Goal: Contribute content

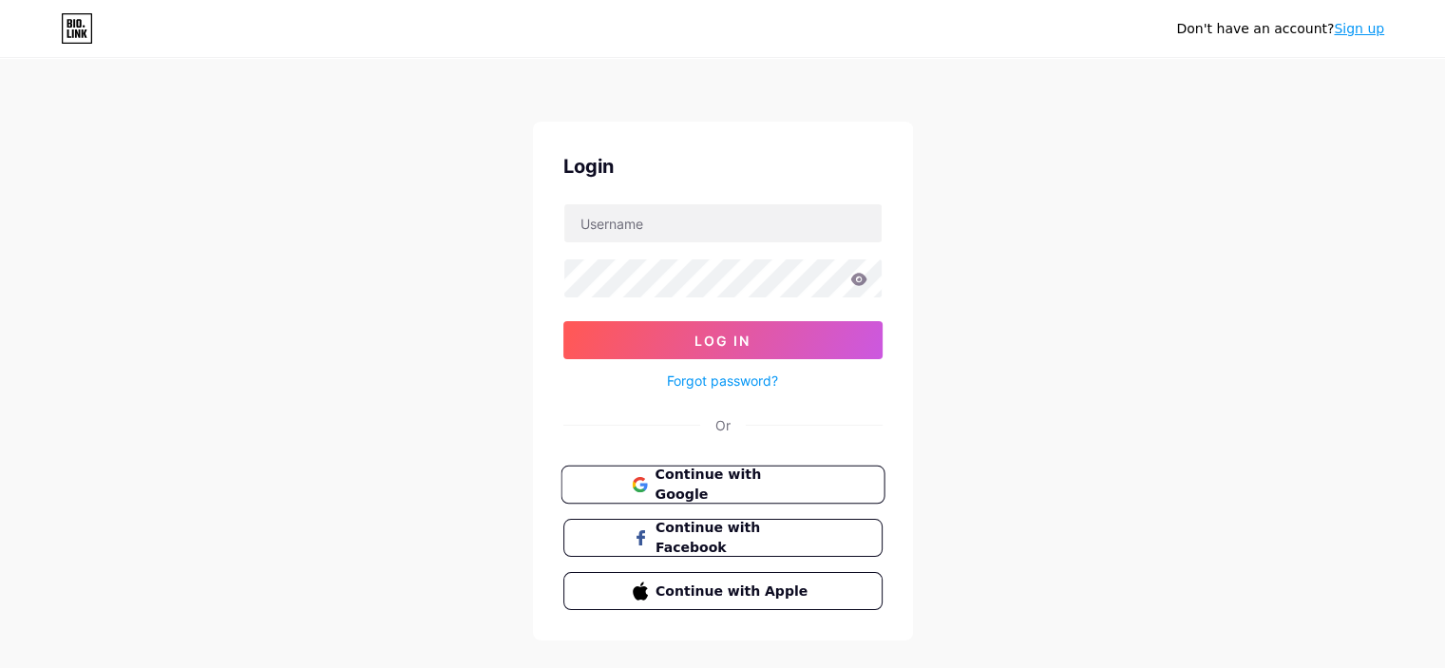
click at [728, 487] on span "Continue with Google" at bounding box center [733, 484] width 159 height 41
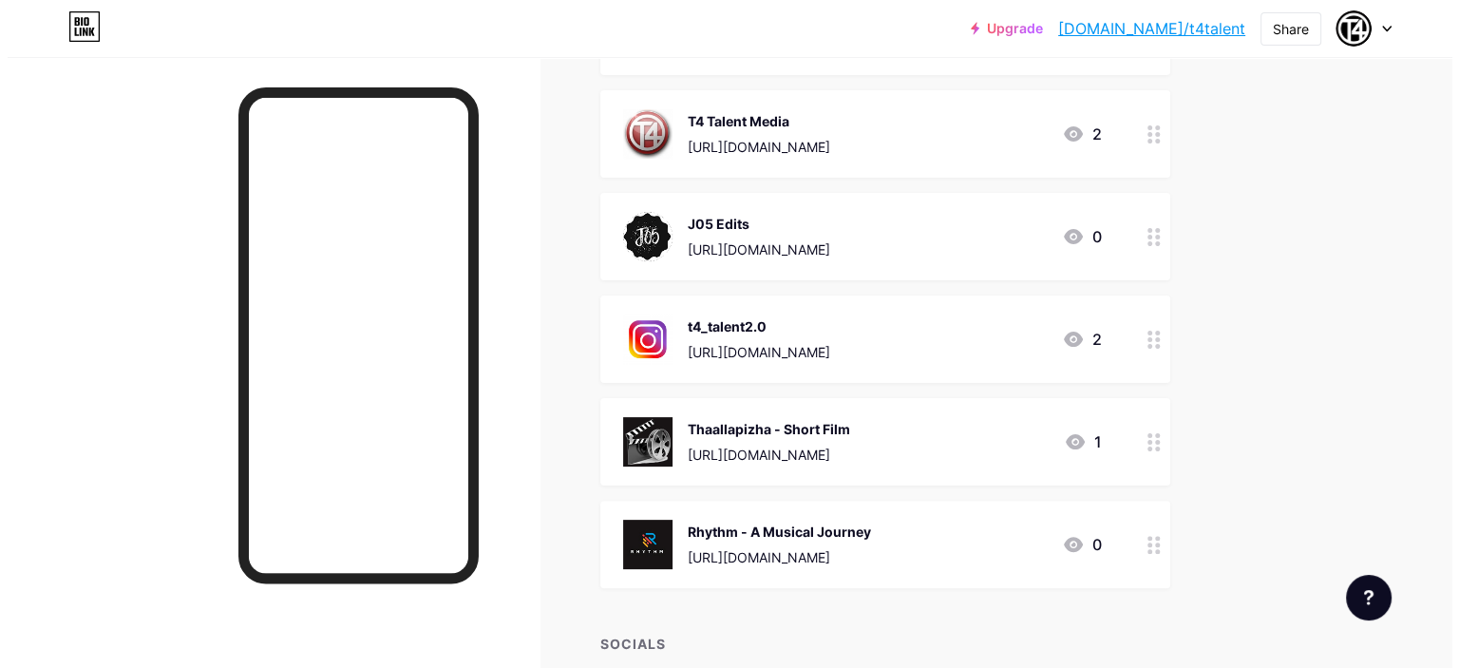
scroll to position [452, 0]
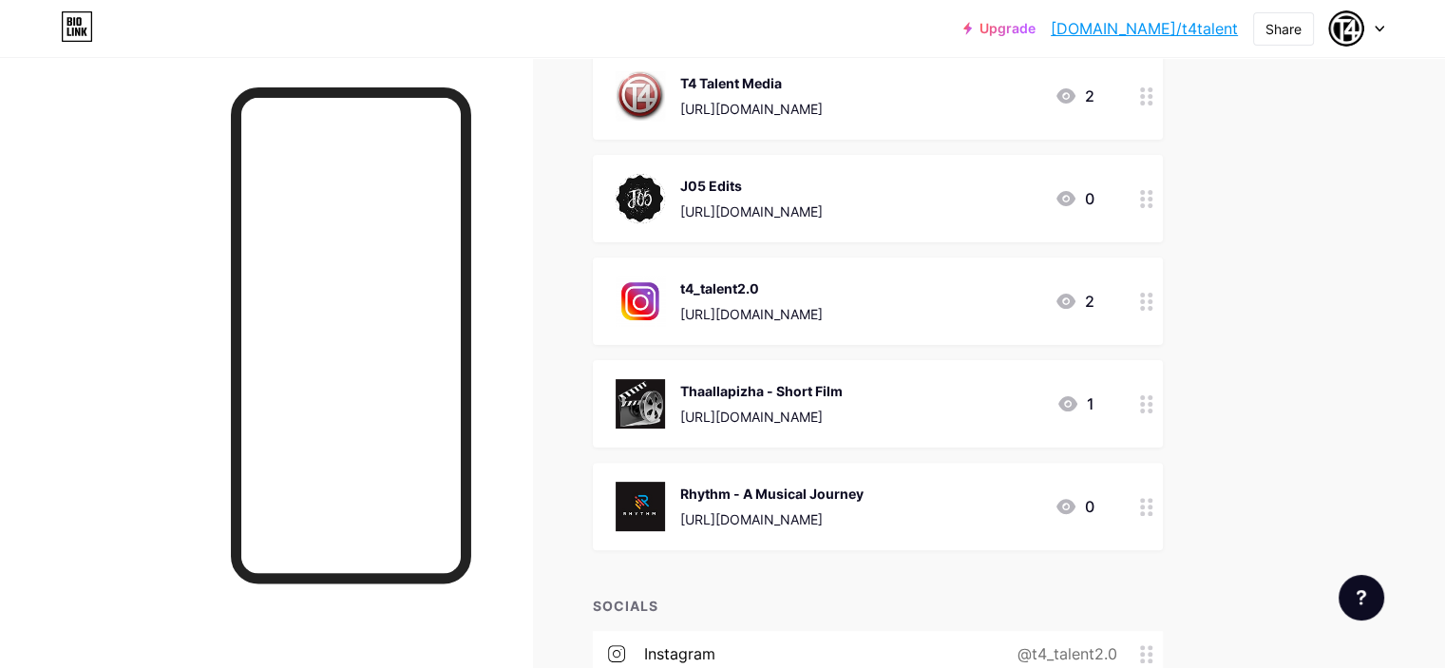
click at [1006, 403] on div "Thaallapizha - Short Film https://youtu.be/87ANRlD6W_k 1" at bounding box center [854, 403] width 479 height 49
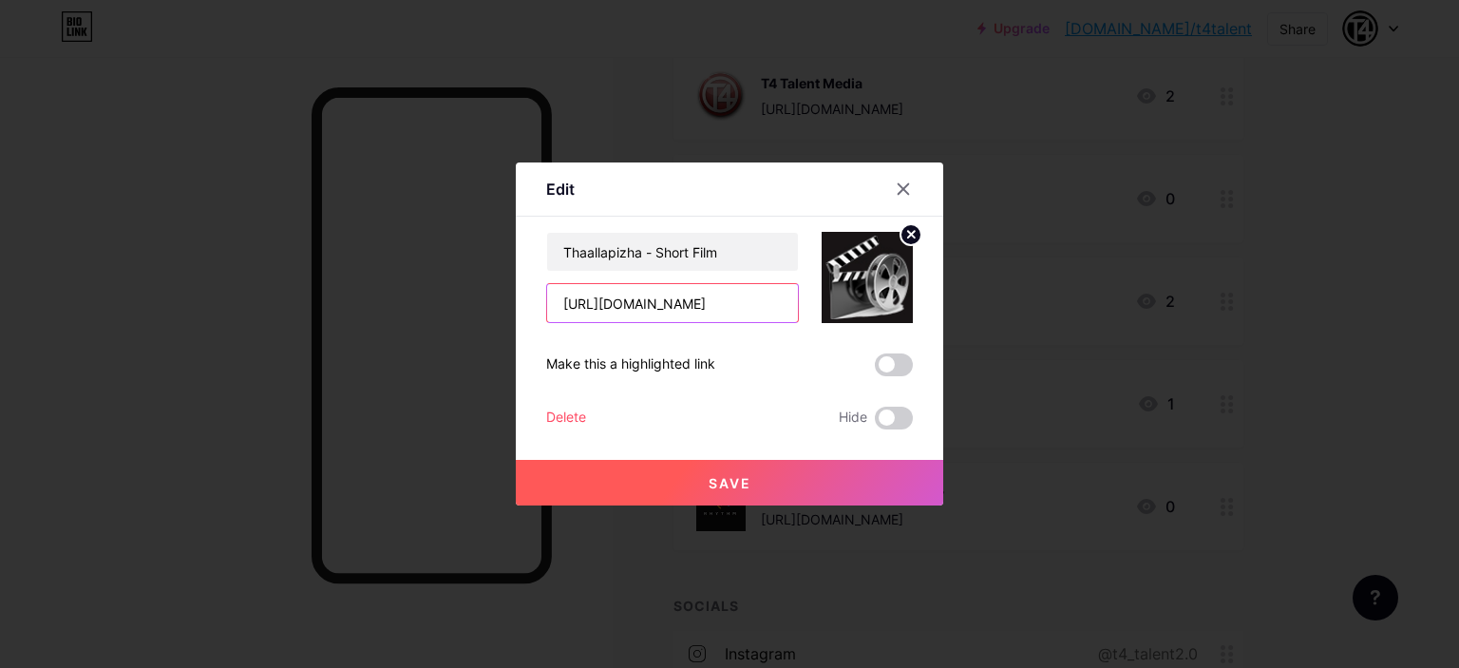
click at [751, 307] on input "https://youtu.be/87ANRlD6W_k" at bounding box center [672, 303] width 251 height 38
paste input "VrqZlFByy_c"
type input "https://youtu.be/VrqZlFByy_c"
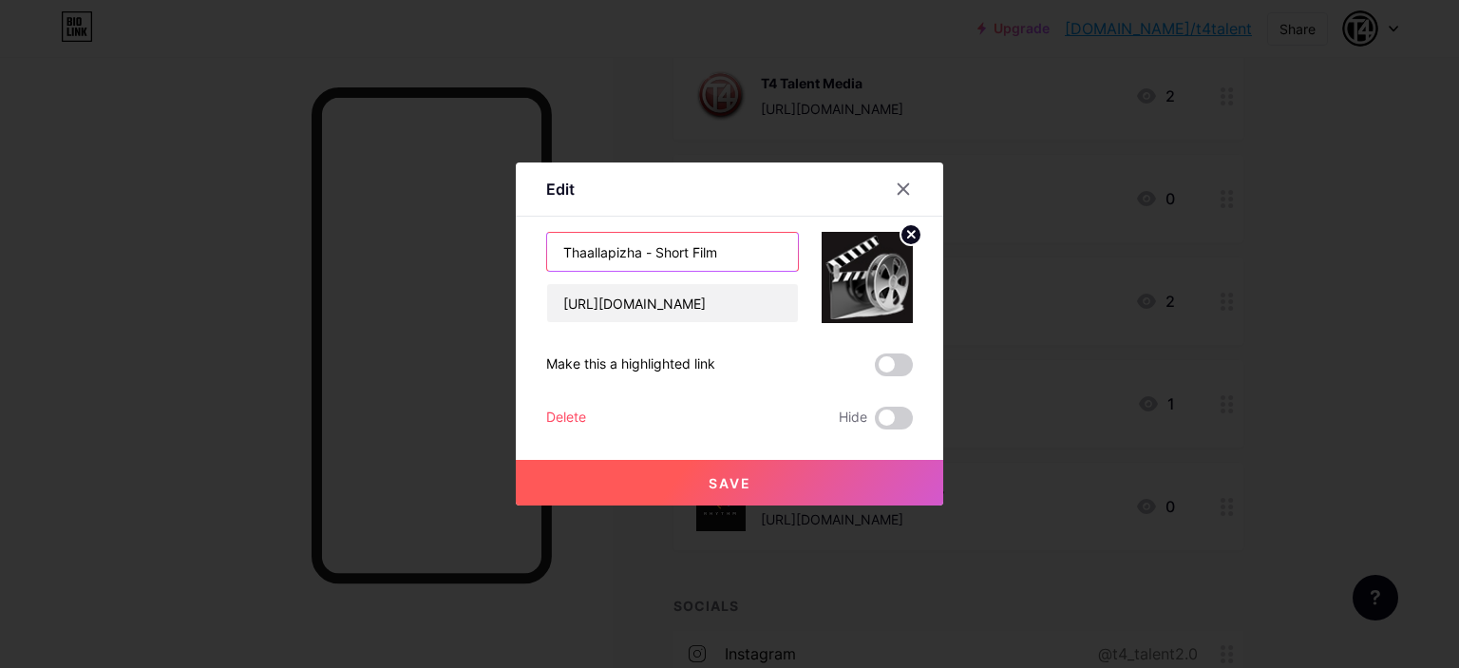
click at [714, 252] on input "Thaallapizha - Short Film" at bounding box center [672, 252] width 251 height 38
paste input "ഹൃദയമുറിവ് - New Good Friday Christian Malayalam Song"
type input "ഹൃദയമുറിവ് - New Good Friday Christian Malayalam Song"
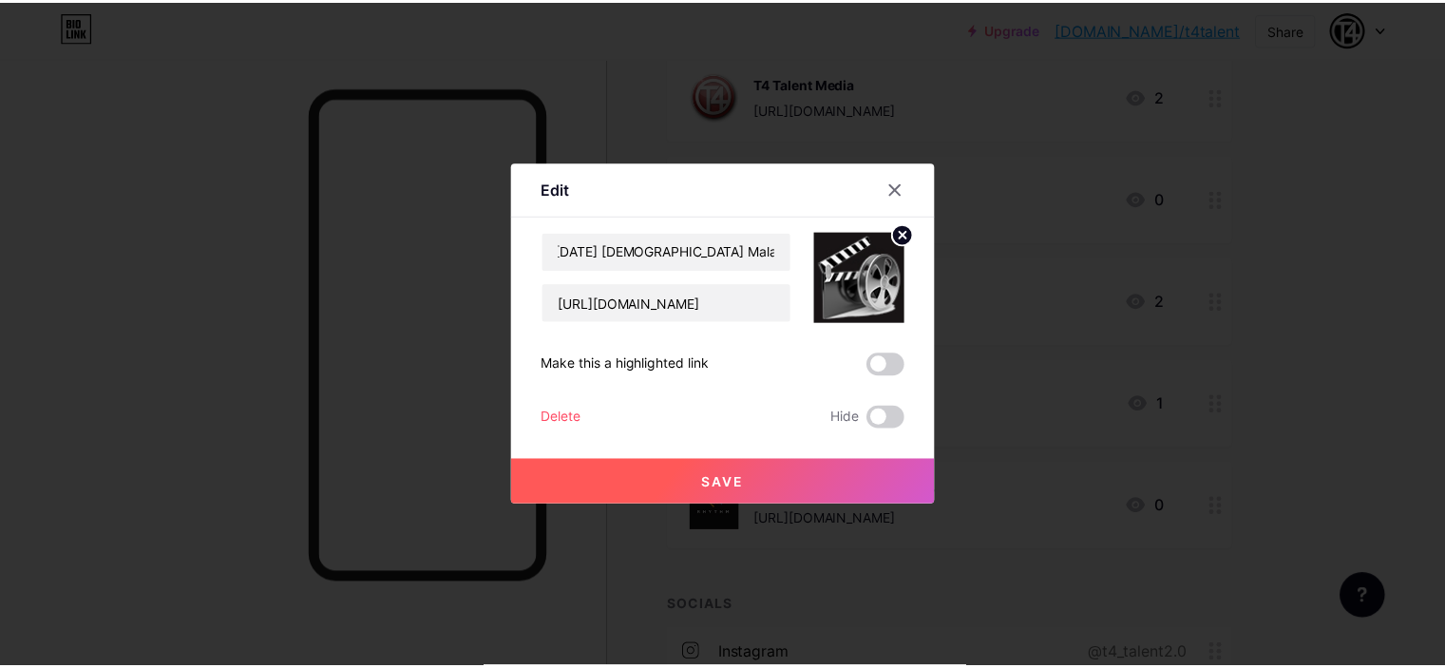
scroll to position [0, 0]
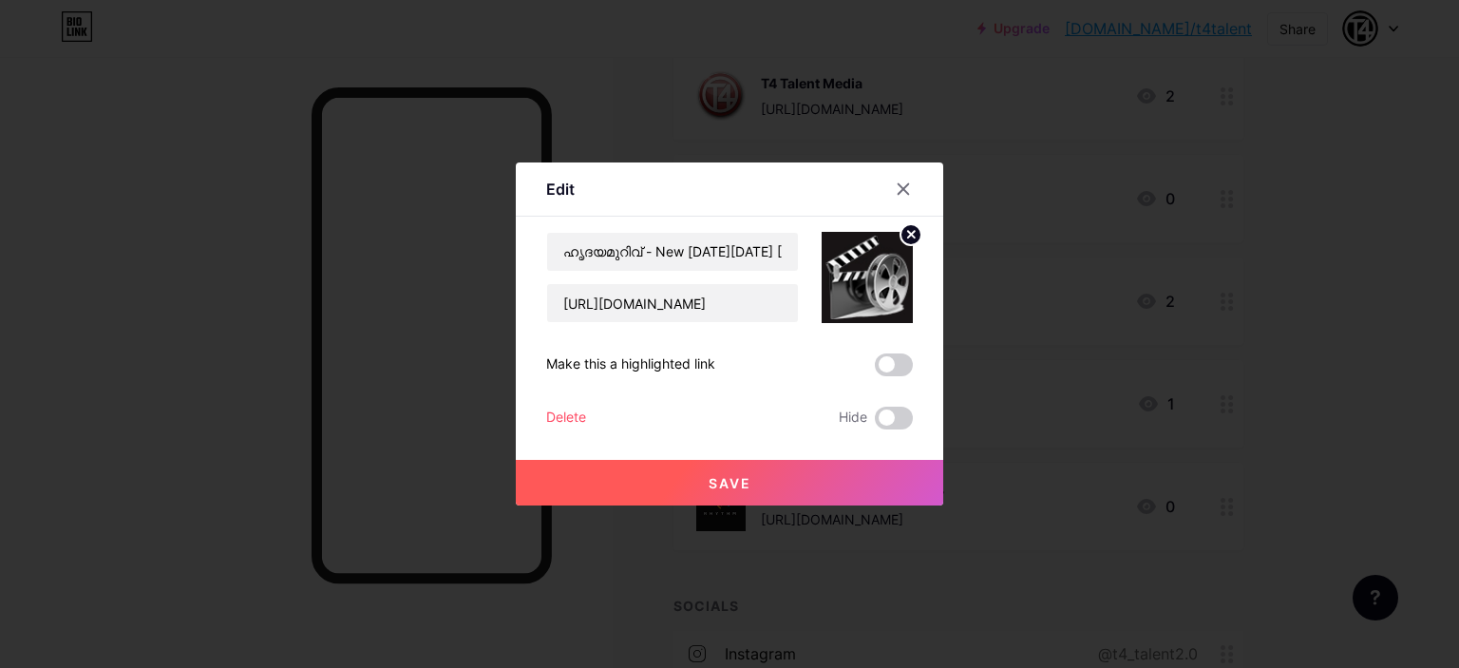
click at [709, 489] on span "Save" at bounding box center [730, 483] width 43 height 16
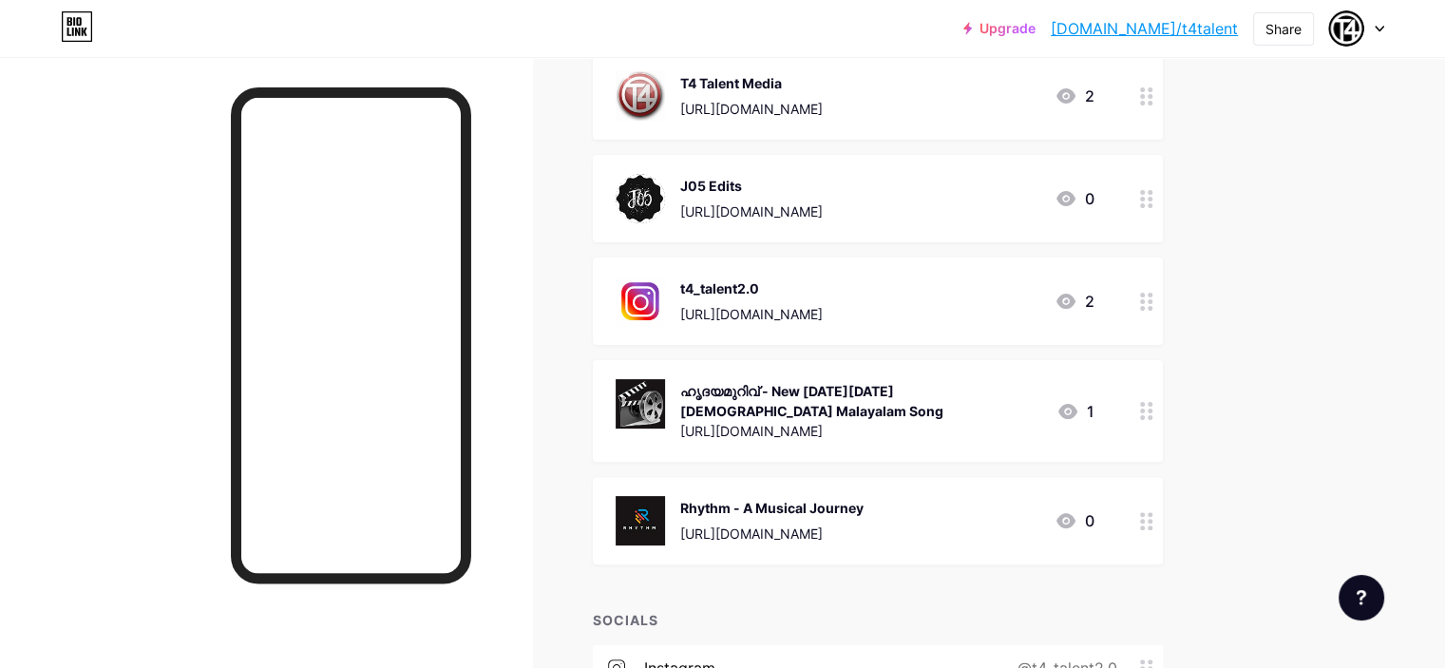
click at [1087, 512] on div "Rhythm - A Musical Journey https://youtu.be/BAIfqVKGJuU 0" at bounding box center [854, 520] width 479 height 49
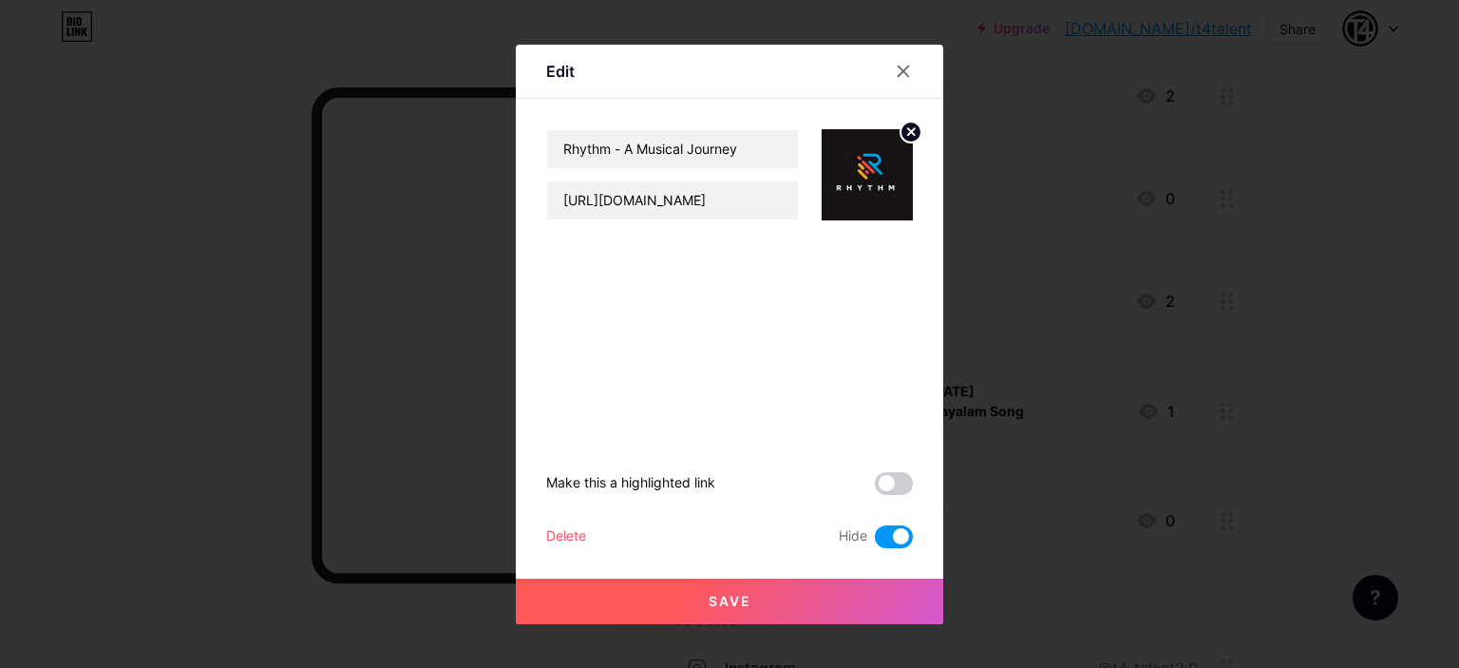
click at [559, 532] on div "Delete" at bounding box center [566, 536] width 40 height 23
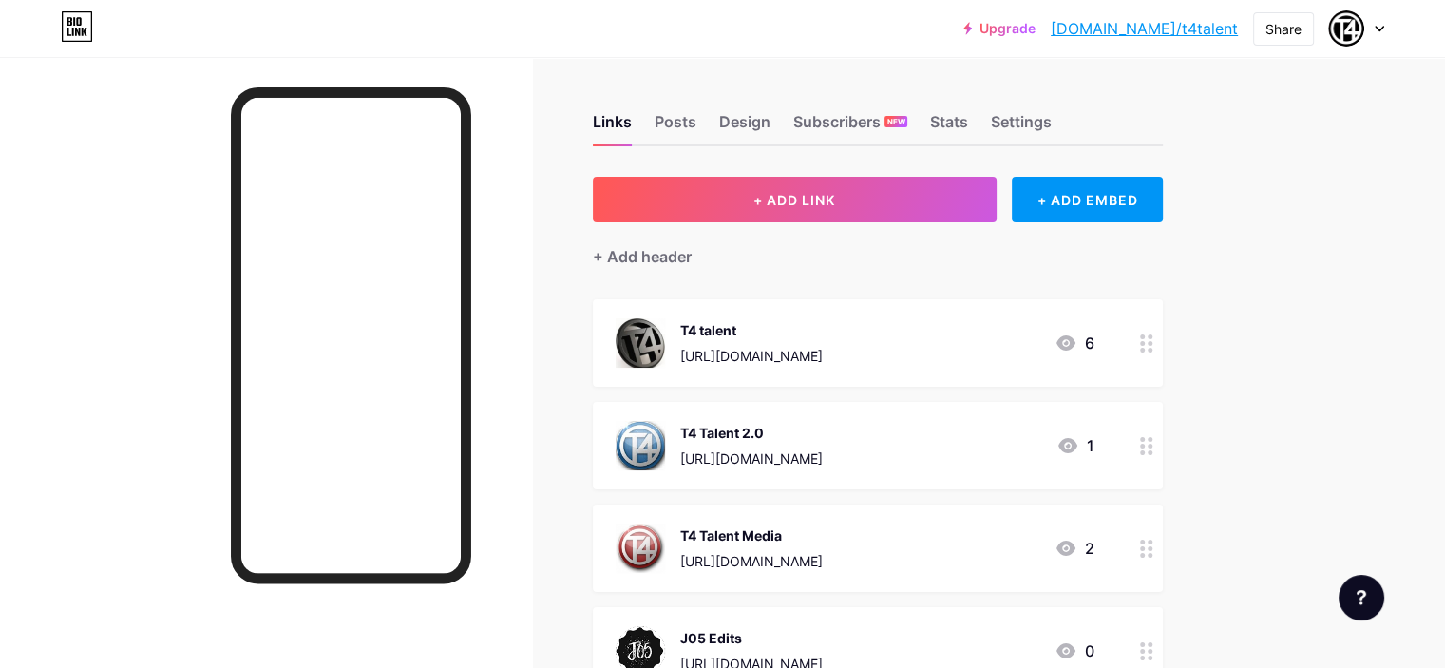
click at [822, 333] on div "T4 talent" at bounding box center [751, 330] width 142 height 20
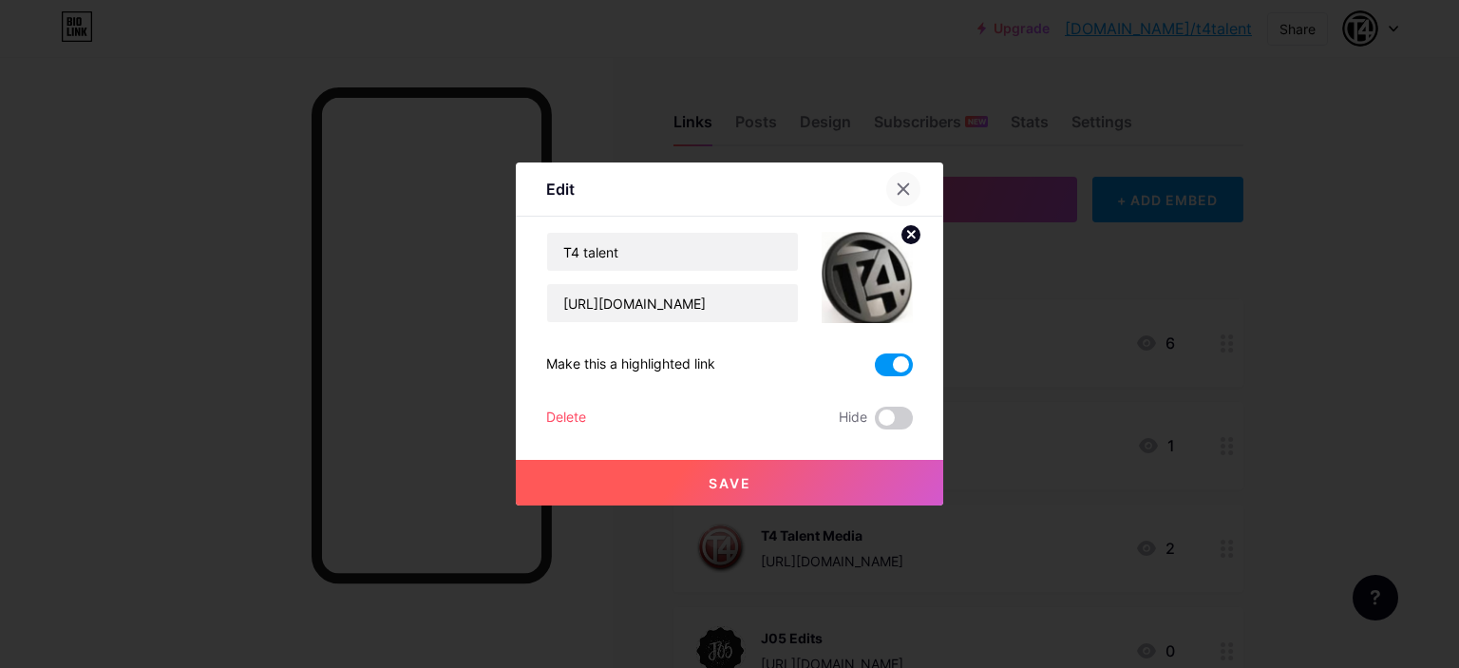
click at [896, 189] on icon at bounding box center [903, 188] width 15 height 15
